Goal: Task Accomplishment & Management: Manage account settings

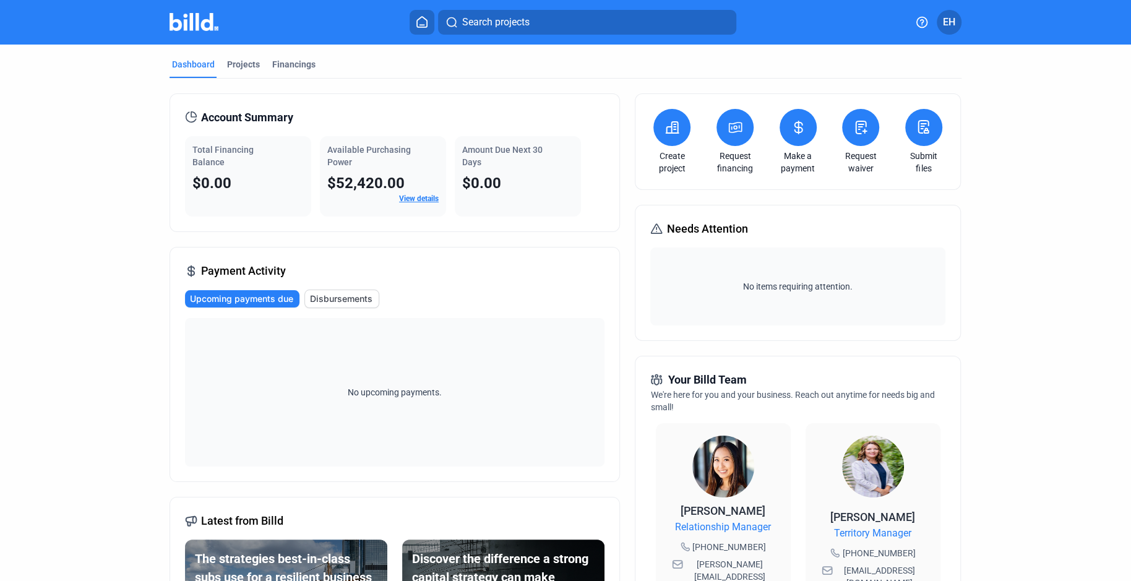
click at [945, 20] on span "EH" at bounding box center [949, 22] width 12 height 15
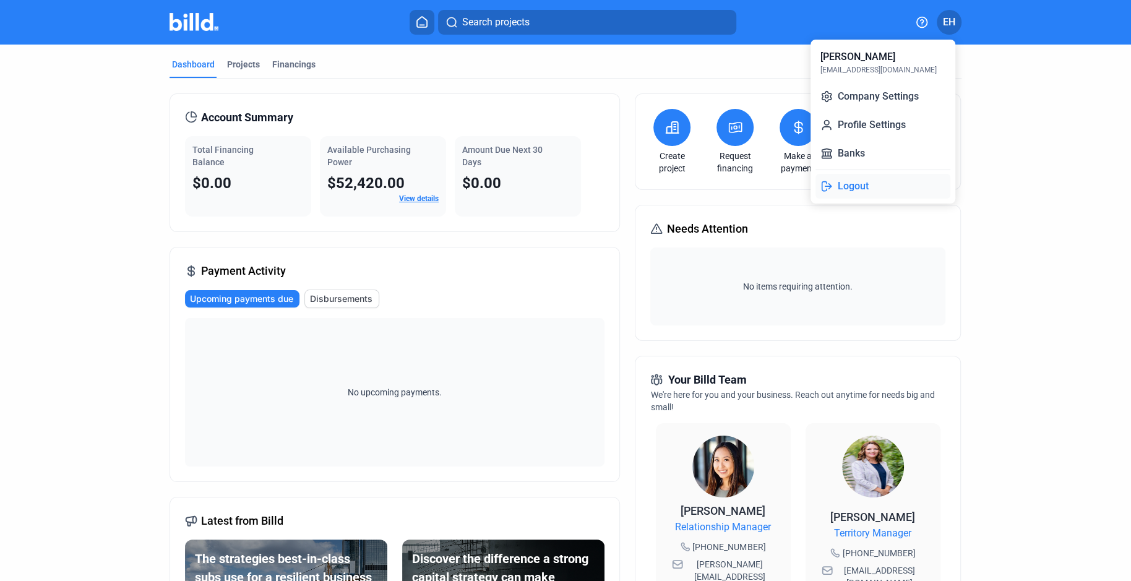
click at [859, 187] on button "Logout" at bounding box center [883, 186] width 135 height 25
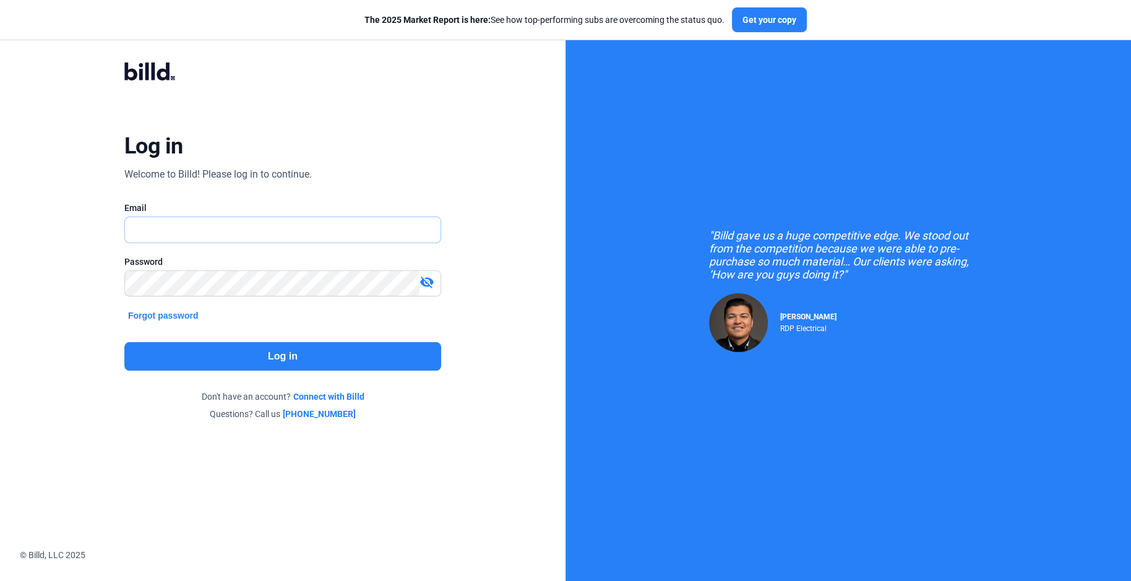
type input "[EMAIL_ADDRESS][DOMAIN_NAME]"
